Goal: Task Accomplishment & Management: Use online tool/utility

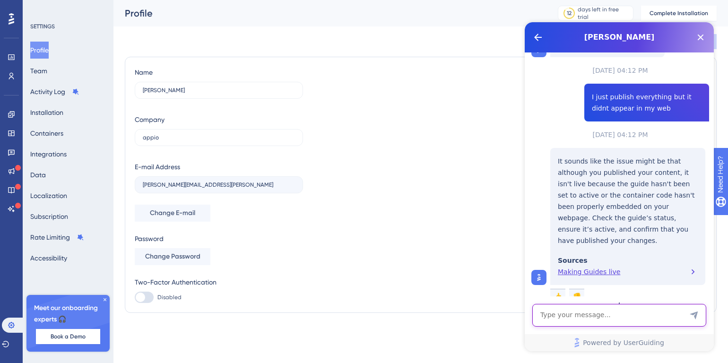
click at [594, 315] on textarea "AI Assistant Text Input" at bounding box center [619, 315] width 174 height 23
type textarea "Me developer send me everything is properly embedded"
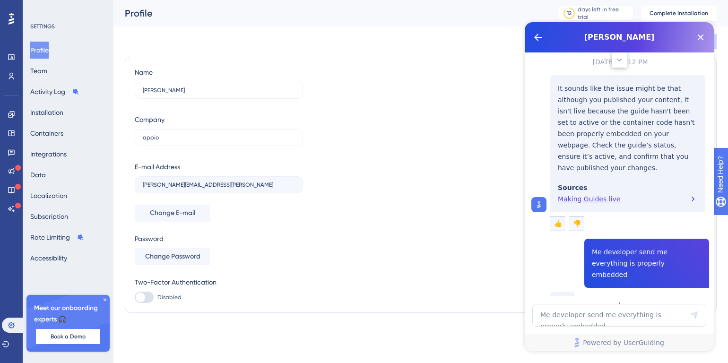
scroll to position [233, 0]
click at [699, 38] on icon "Close Button" at bounding box center [700, 37] width 6 height 6
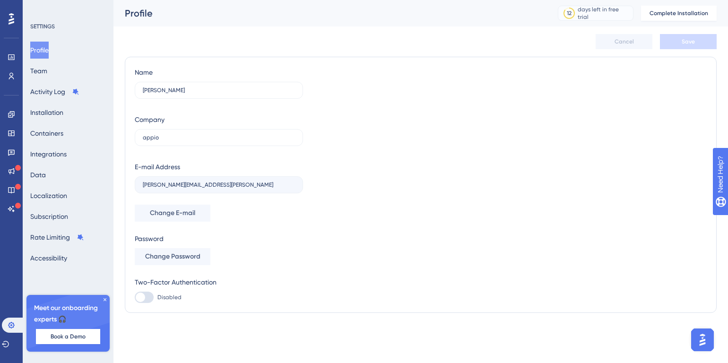
scroll to position [0, 0]
click at [13, 113] on icon at bounding box center [12, 115] width 8 height 8
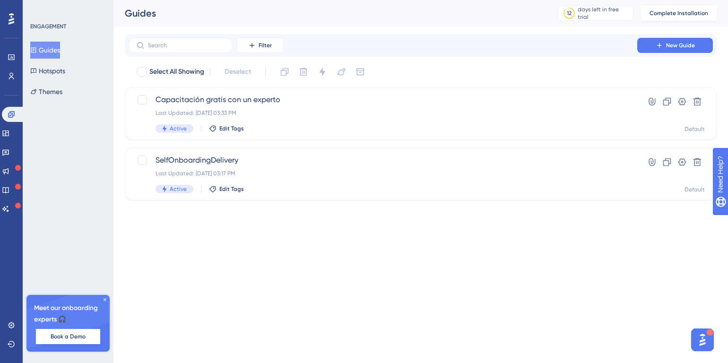
click at [700, 340] on img "Open AI Assistant Launcher" at bounding box center [702, 339] width 17 height 17
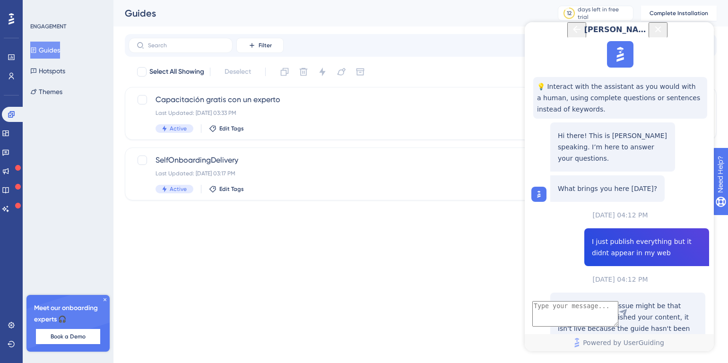
scroll to position [376, 0]
click at [663, 35] on icon "Close Button" at bounding box center [657, 29] width 11 height 11
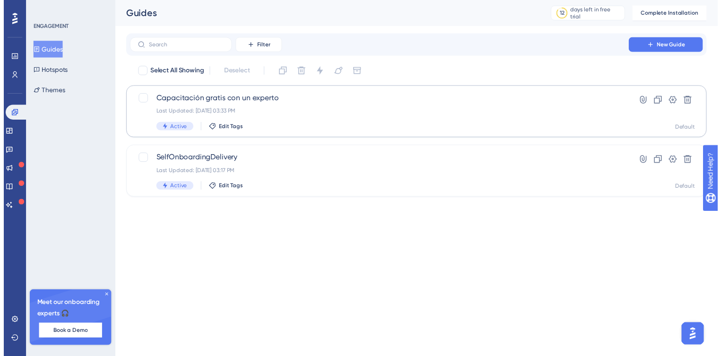
scroll to position [0, 0]
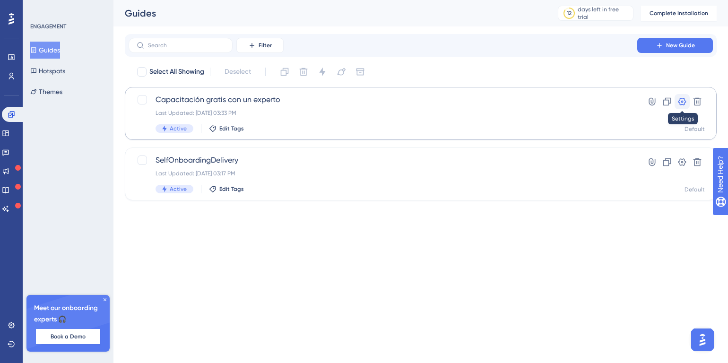
click at [683, 102] on icon at bounding box center [682, 102] width 8 height 8
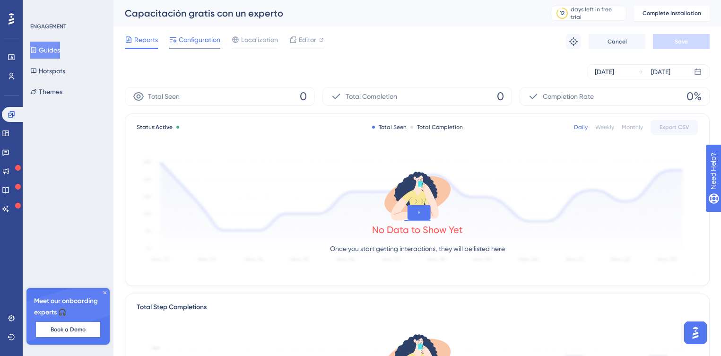
click at [200, 38] on span "Configuration" at bounding box center [200, 39] width 42 height 11
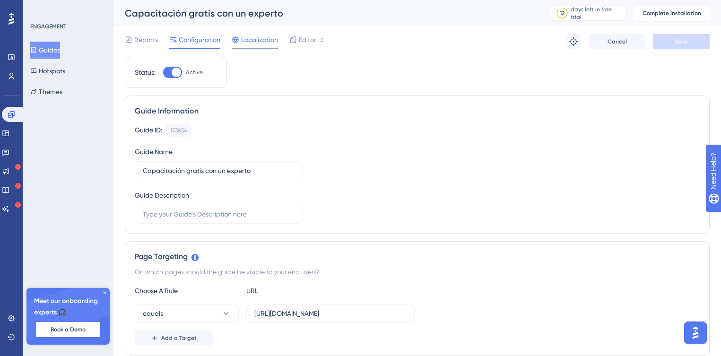
click at [265, 40] on span "Localization" at bounding box center [259, 39] width 37 height 11
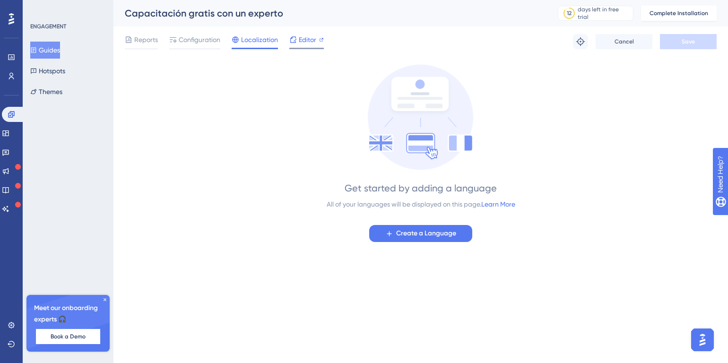
click at [312, 38] on span "Editor" at bounding box center [307, 39] width 17 height 11
